Goal: Transaction & Acquisition: Purchase product/service

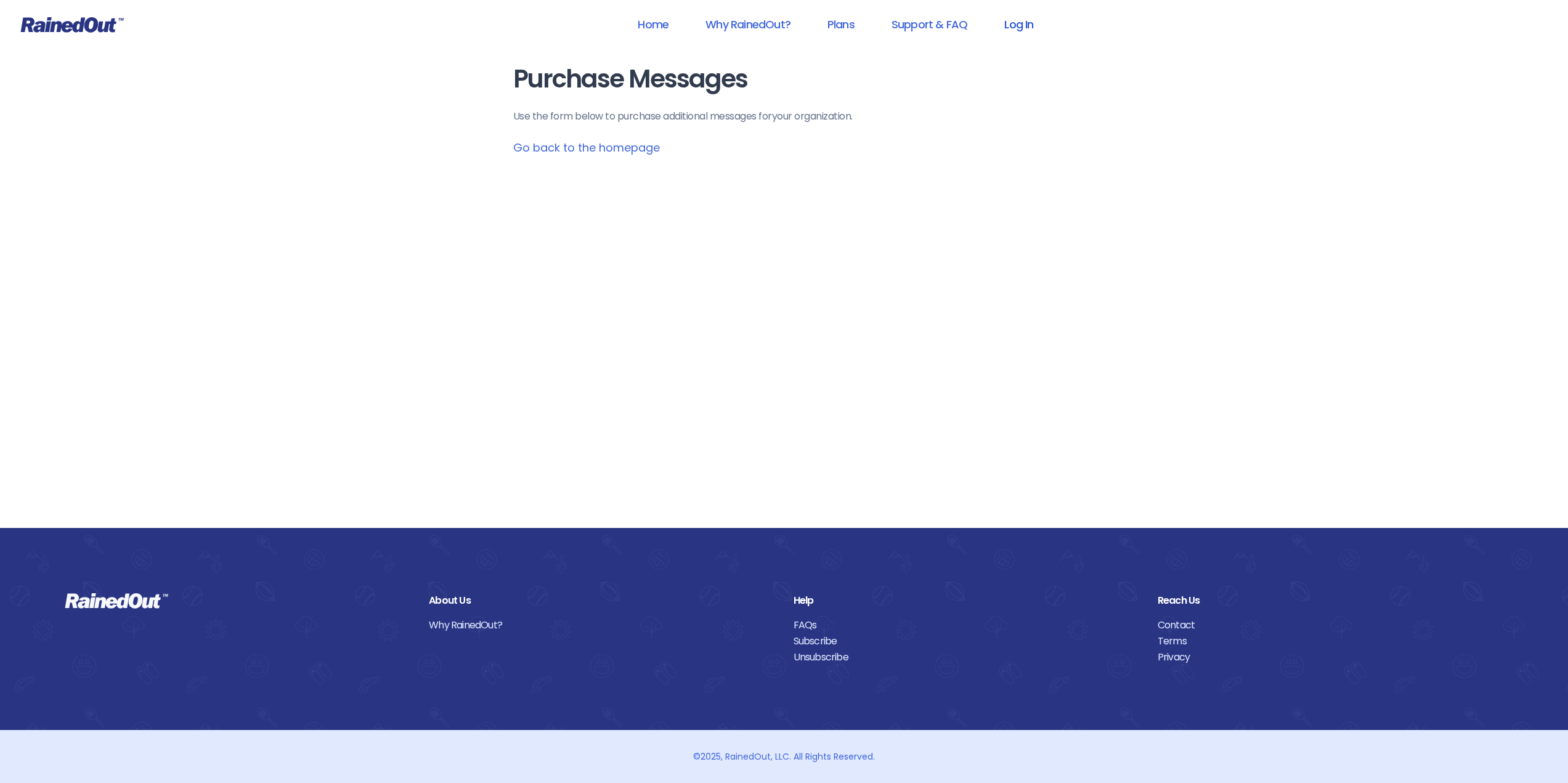
click at [1016, 26] on link "Log In" at bounding box center [1018, 24] width 61 height 28
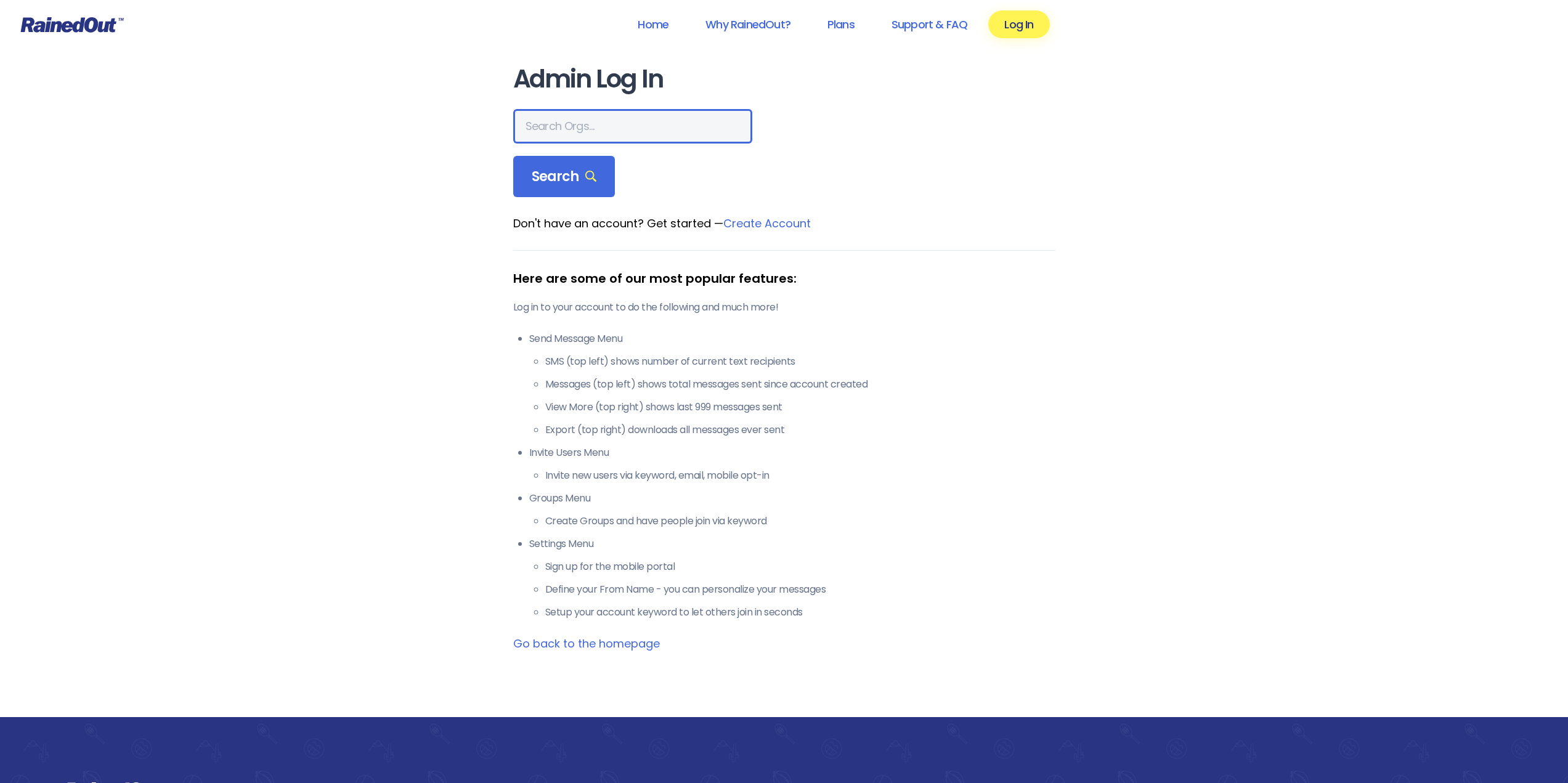
click at [558, 127] on input "text" at bounding box center [632, 127] width 239 height 35
type input "altavista ymca"
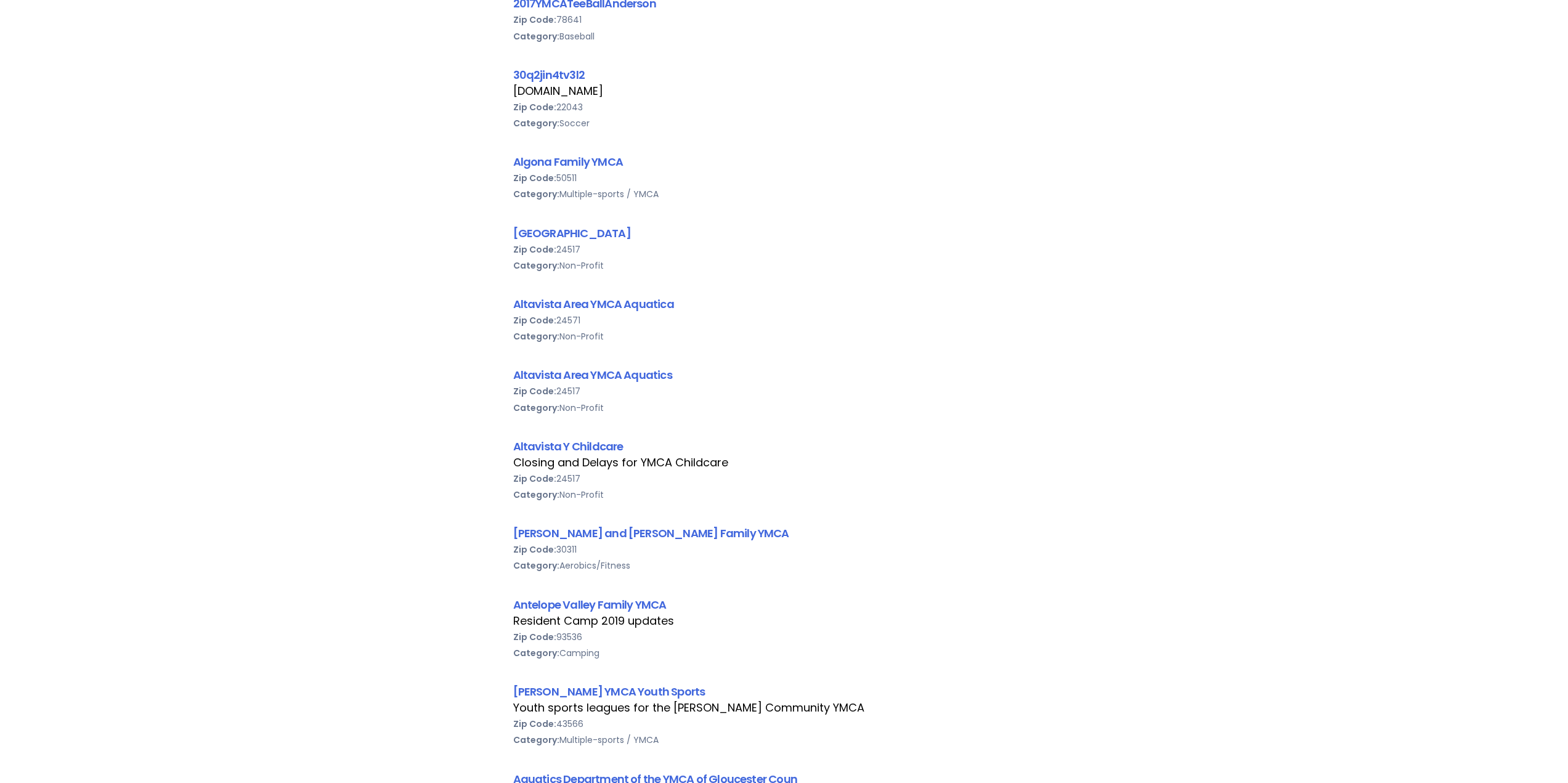
scroll to position [678, 0]
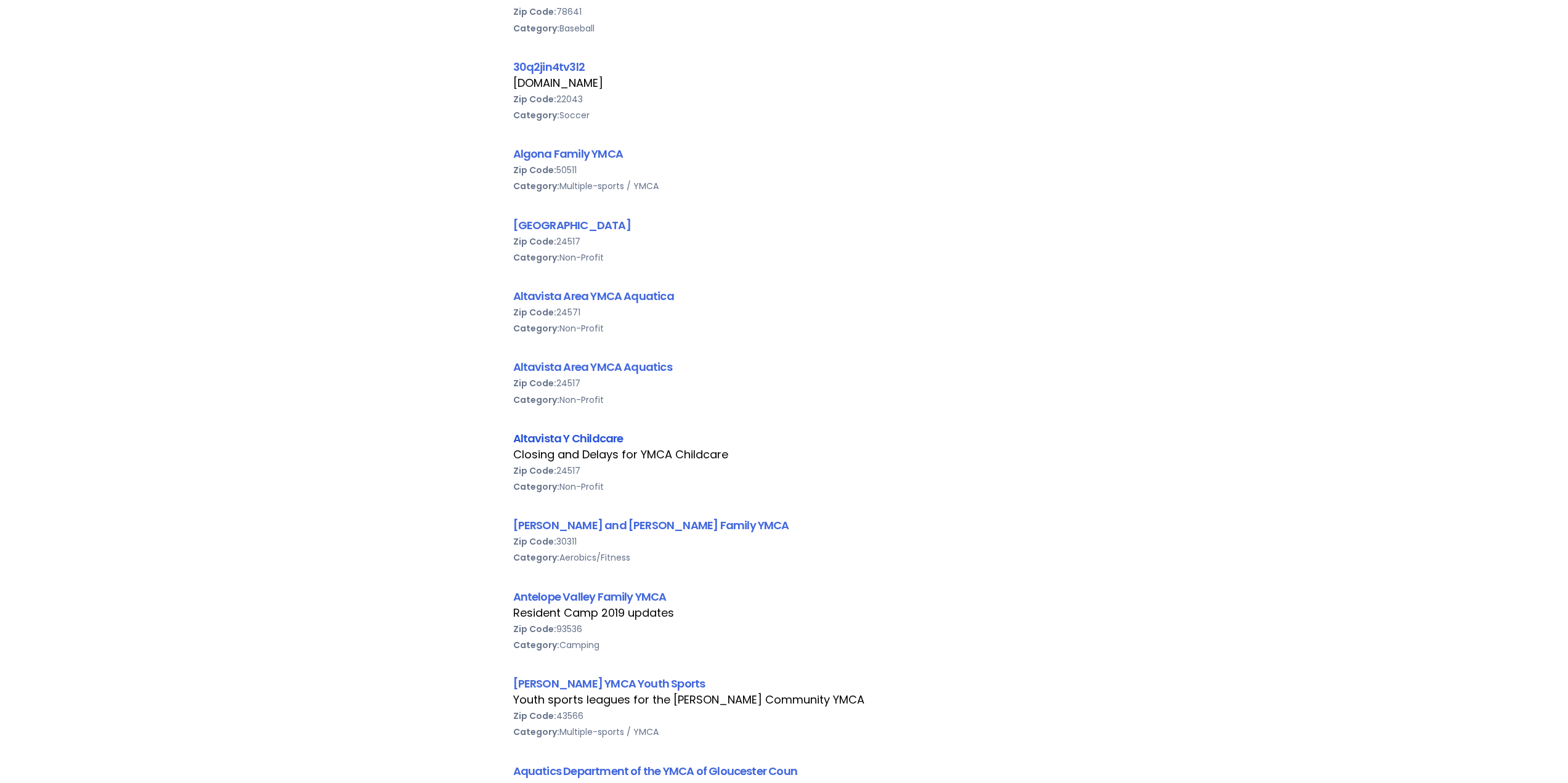
click at [569, 434] on link "Altavista Y Childcare" at bounding box center [568, 438] width 110 height 16
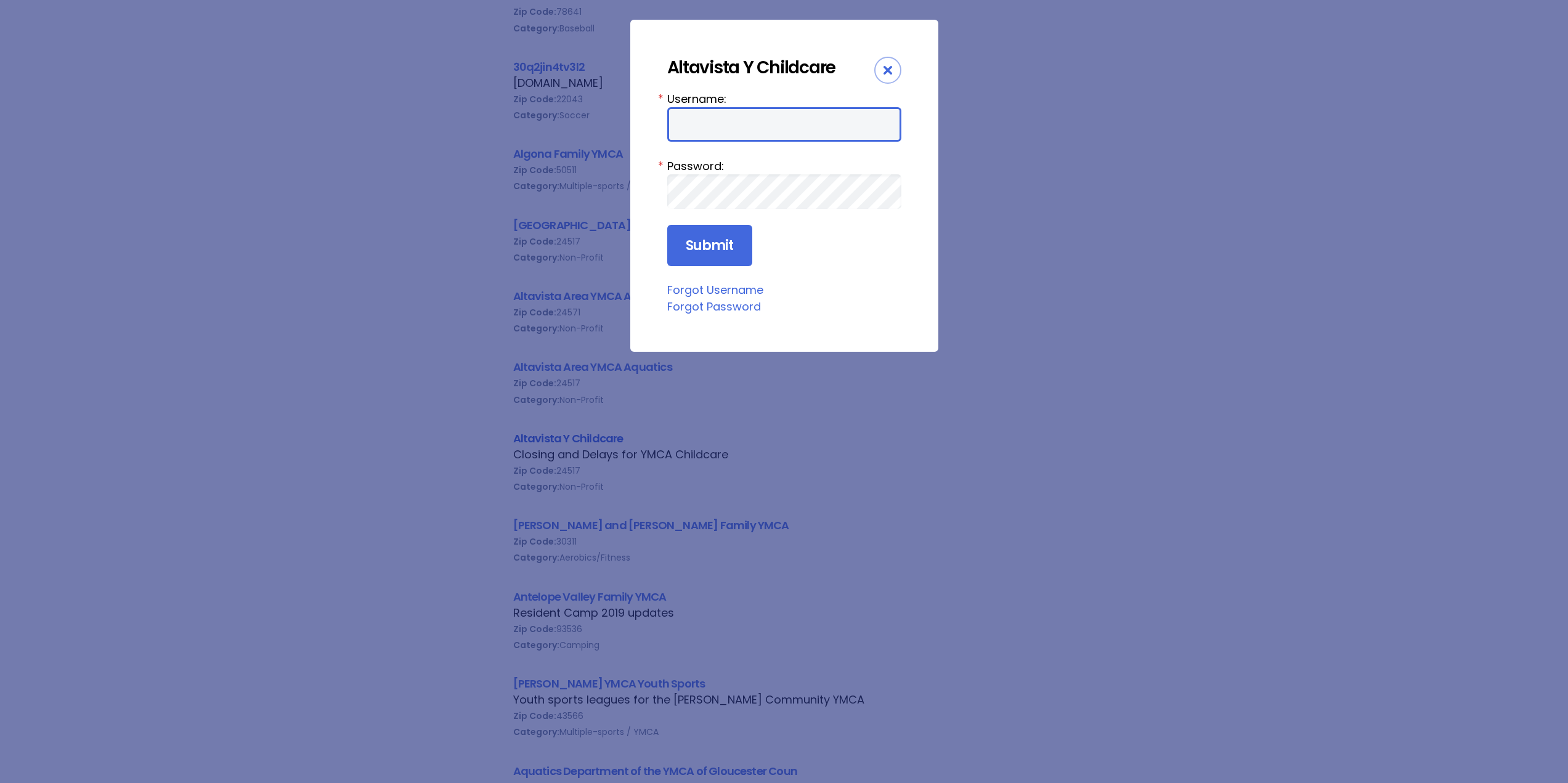
type input "bbtrack12"
click at [706, 247] on input "Submit" at bounding box center [709, 246] width 85 height 42
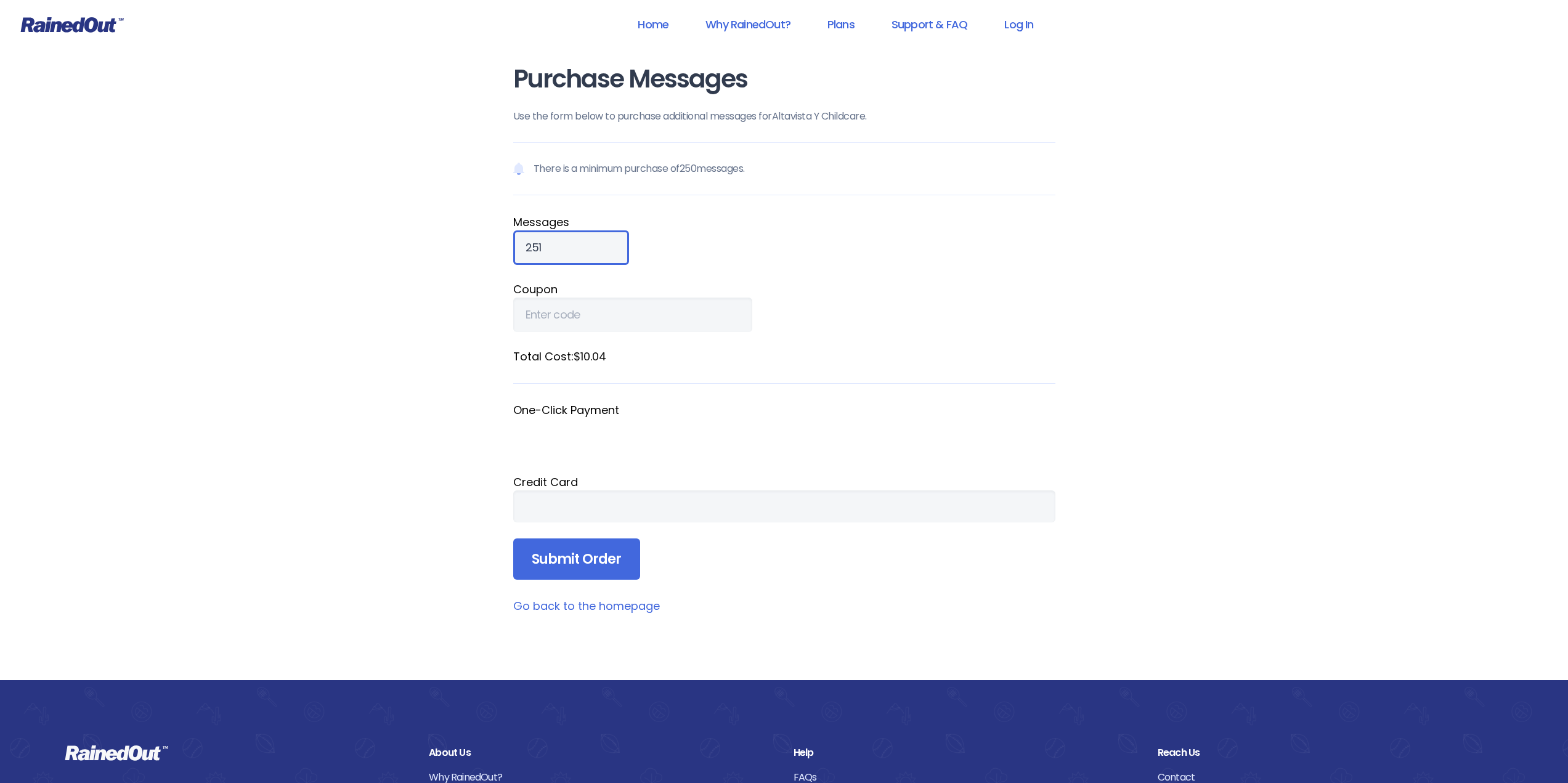
click at [593, 245] on input "251" at bounding box center [571, 248] width 115 height 35
click at [593, 245] on input "252" at bounding box center [571, 248] width 115 height 35
click at [593, 245] on input "253" at bounding box center [571, 248] width 115 height 35
click at [593, 245] on input "254" at bounding box center [571, 248] width 115 height 35
click at [593, 245] on input "255" at bounding box center [571, 248] width 115 height 35
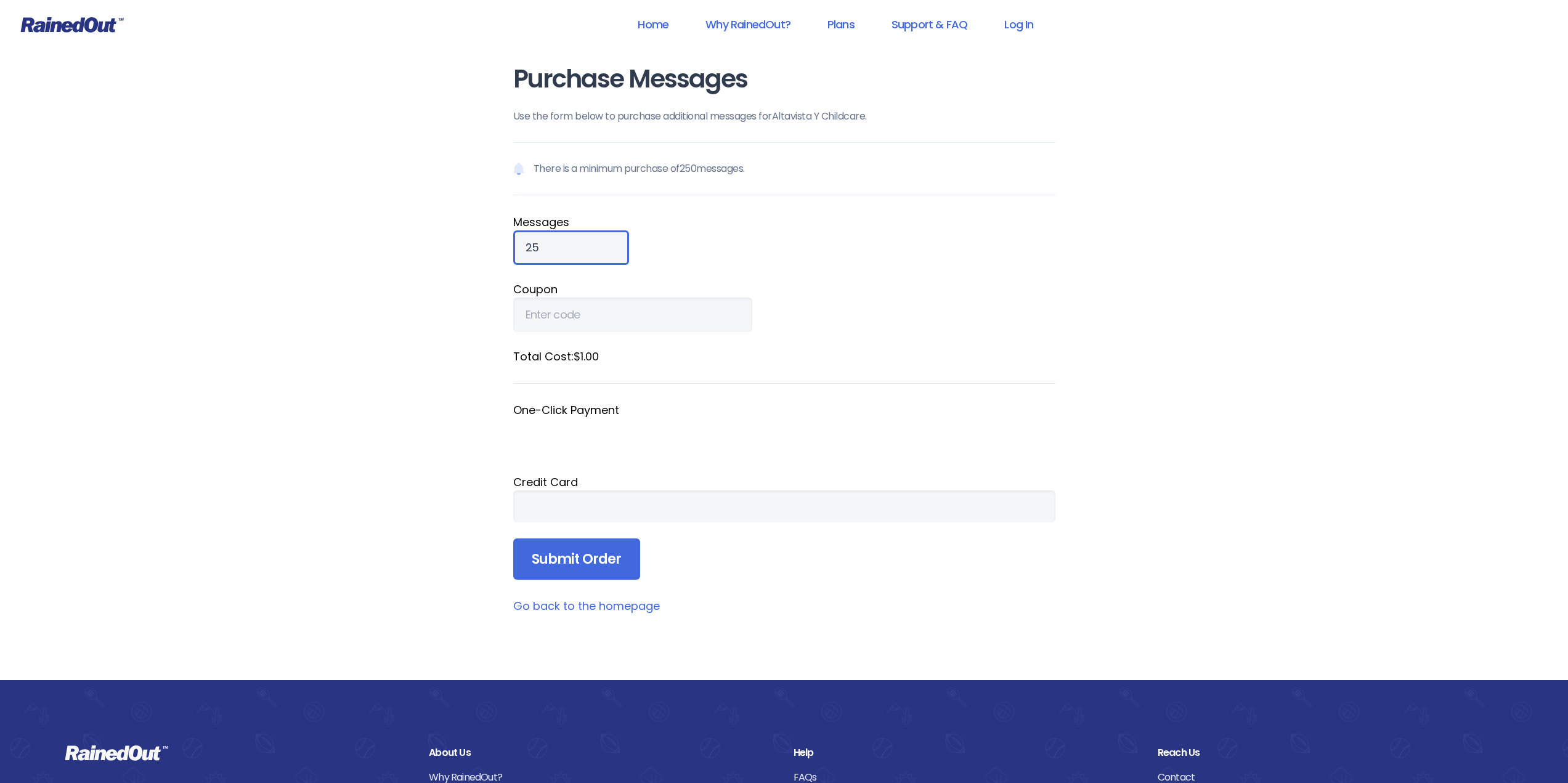
type input "2"
type input "500"
click at [663, 498] on div at bounding box center [784, 506] width 543 height 32
click at [660, 516] on div at bounding box center [784, 506] width 543 height 32
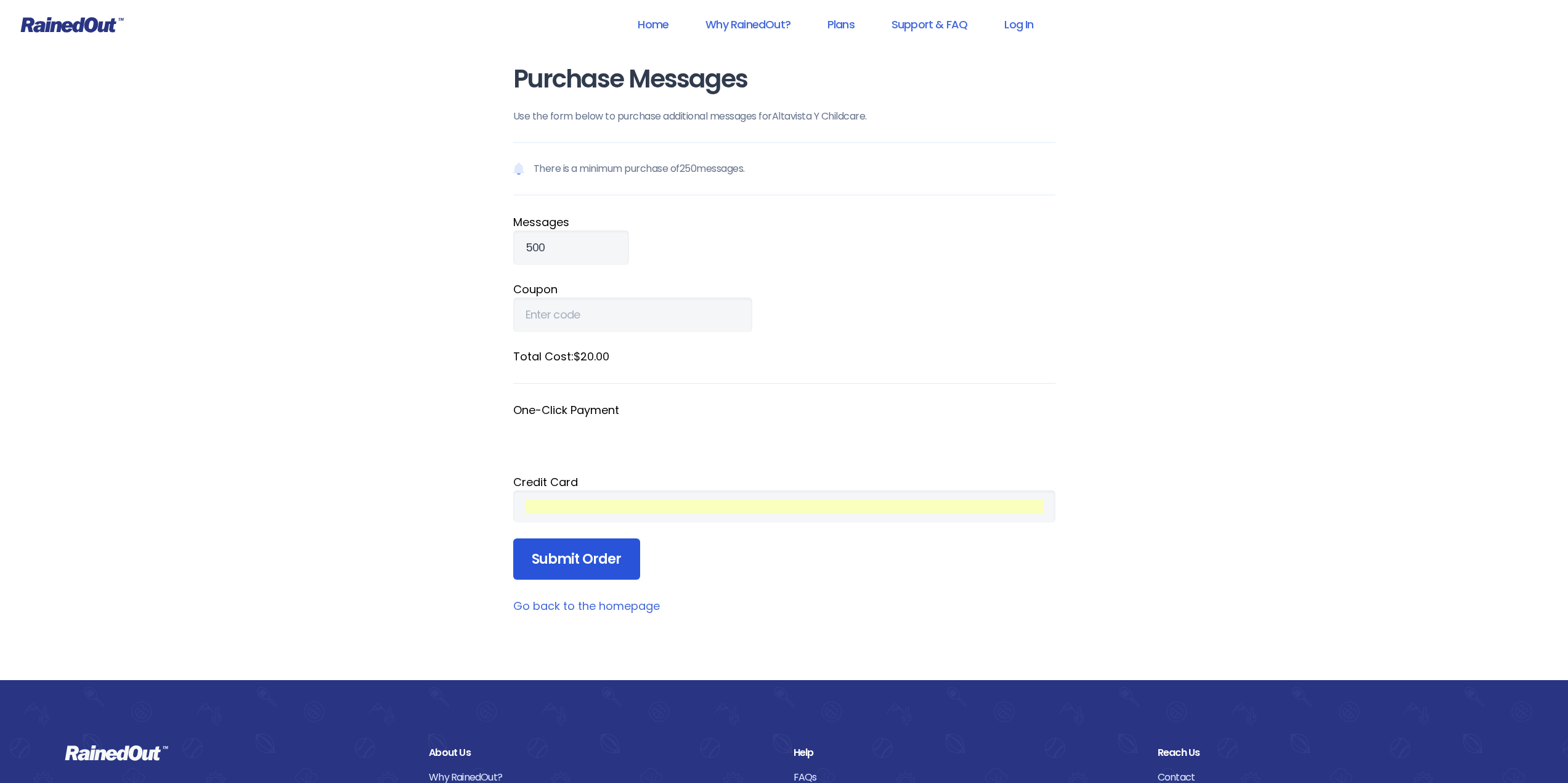
click at [604, 561] on input "Submit Order" at bounding box center [576, 560] width 126 height 42
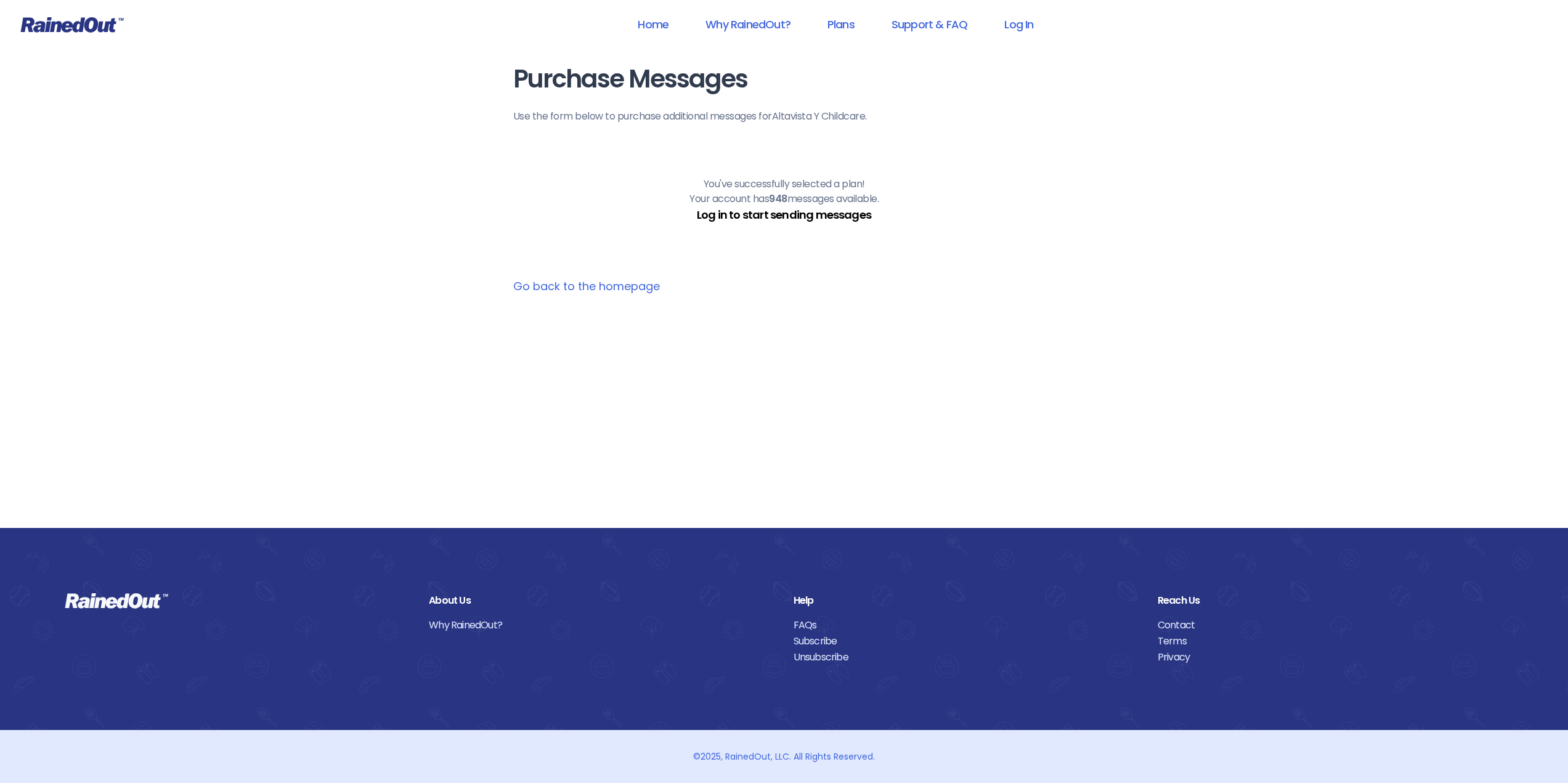
click at [772, 212] on link "Log in to start sending messages" at bounding box center [784, 215] width 174 height 16
